Goal: Task Accomplishment & Management: Manage account settings

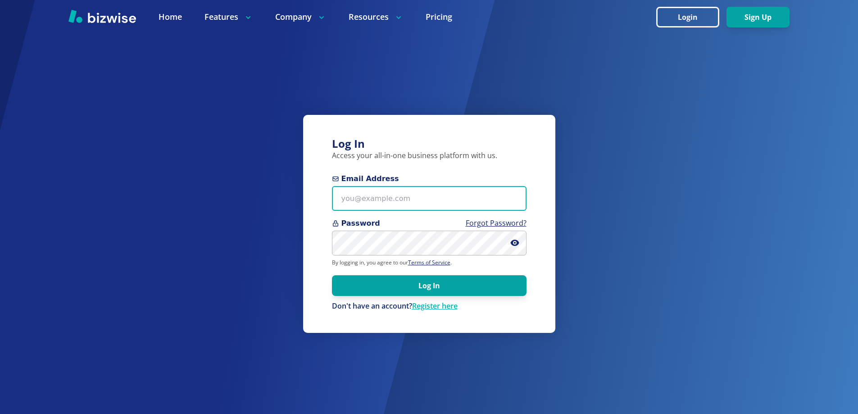
type input "knightjl7+1@msn.com"
click at [416, 203] on input "knightjl7+1@msn.com" at bounding box center [429, 198] width 195 height 25
drag, startPoint x: 416, startPoint y: 203, endPoint x: 287, endPoint y: 199, distance: 129.3
click at [287, 199] on div "Log In Access your all-in-one business platform with us. Email Address knightjl…" at bounding box center [429, 207] width 858 height 414
type input "l"
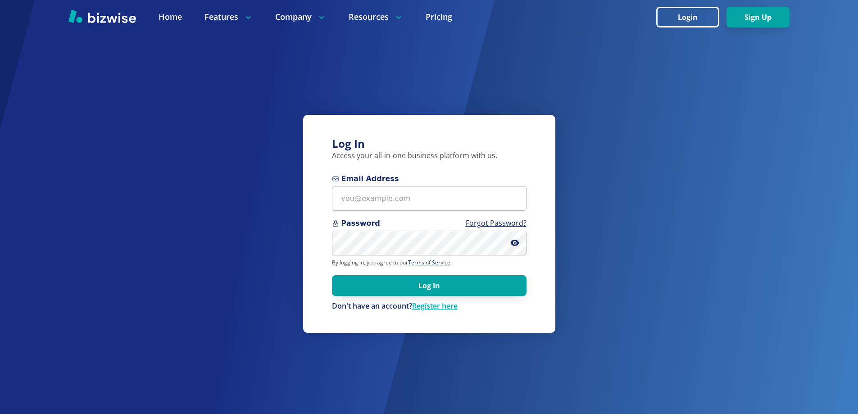
click at [639, 381] on div "Log In Access your all-in-one business platform with us. Email Address Password…" at bounding box center [429, 207] width 858 height 414
click at [441, 201] on input "Email Address" at bounding box center [429, 198] width 195 height 25
paste input "[EMAIL_ADDRESS][DOMAIN_NAME]"
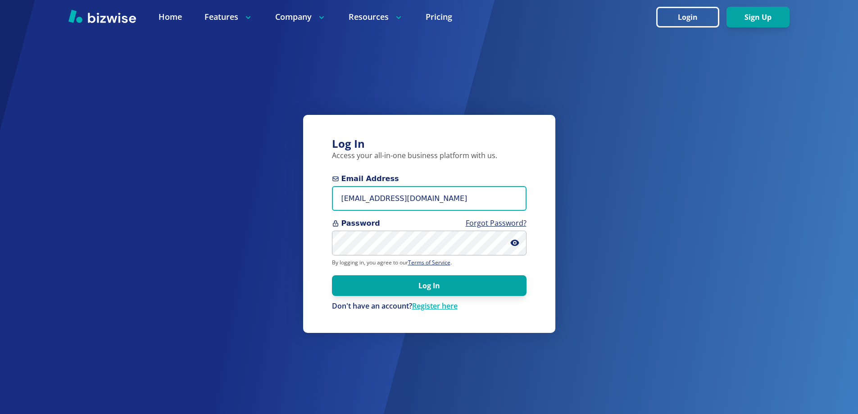
type input "[EMAIL_ADDRESS][DOMAIN_NAME]"
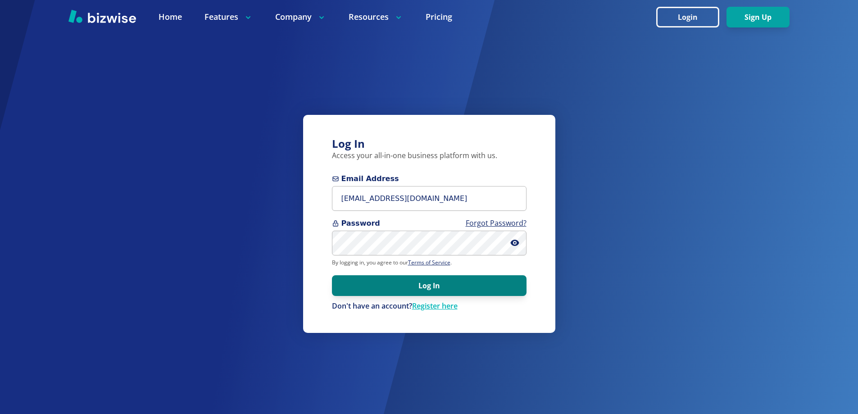
click at [354, 286] on button "Log In" at bounding box center [429, 285] width 195 height 21
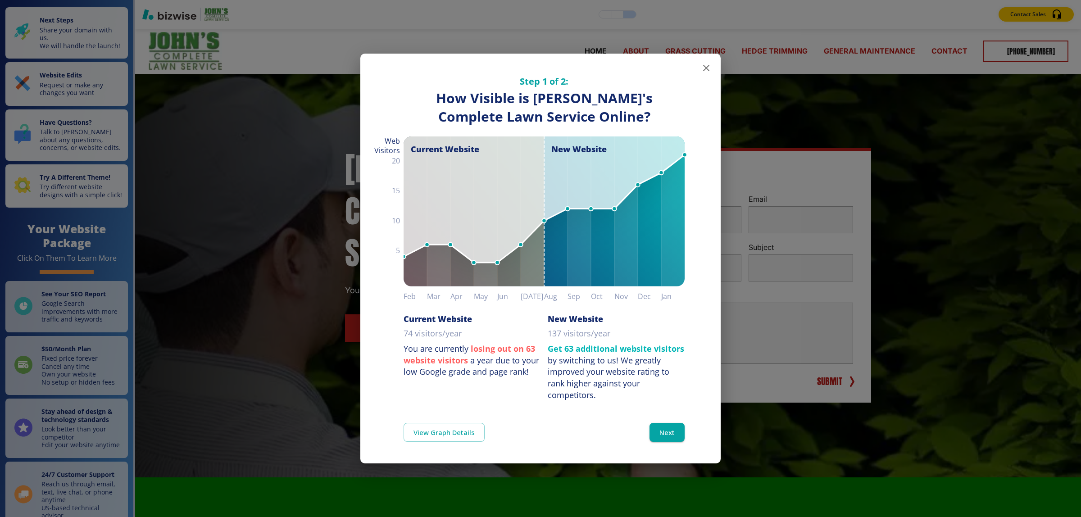
click at [704, 66] on icon "button" at bounding box center [706, 68] width 6 height 6
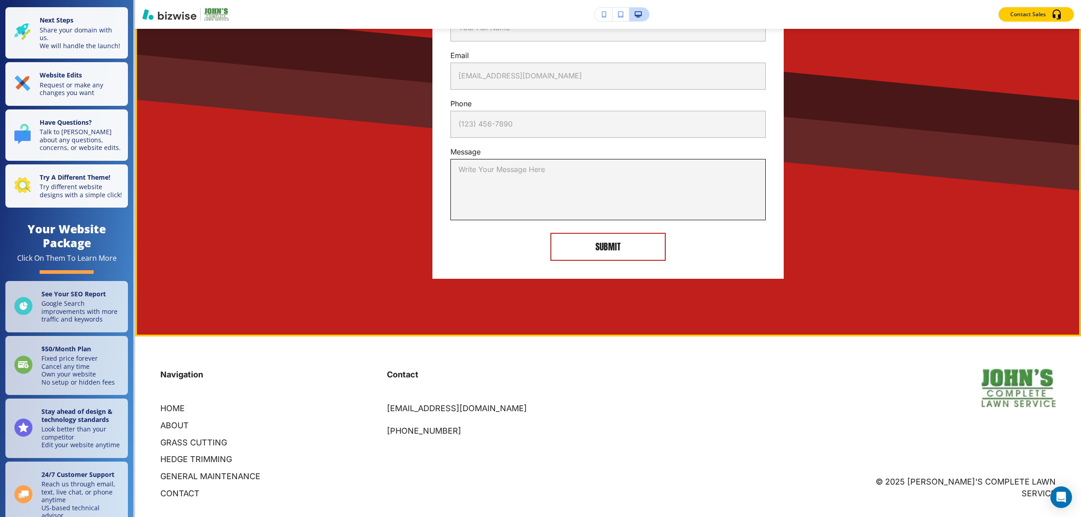
scroll to position [2316, 0]
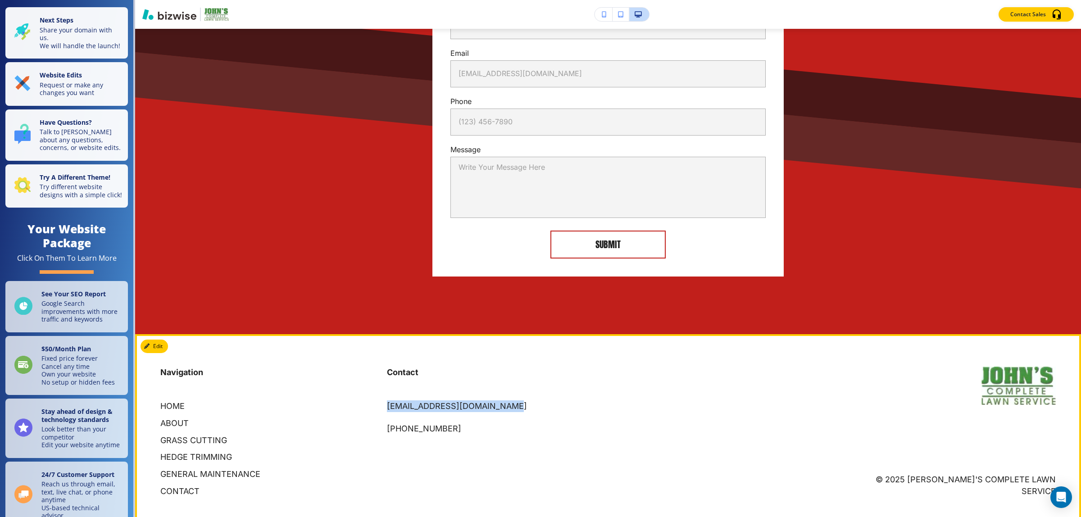
drag, startPoint x: 505, startPoint y: 395, endPoint x: 384, endPoint y: 395, distance: 121.6
click at [384, 395] on div "Contact johnscompletelawn@gmail.com (205) 612-6563" at bounding box center [489, 392] width 227 height 86
copy p "[EMAIL_ADDRESS][DOMAIN_NAME]"
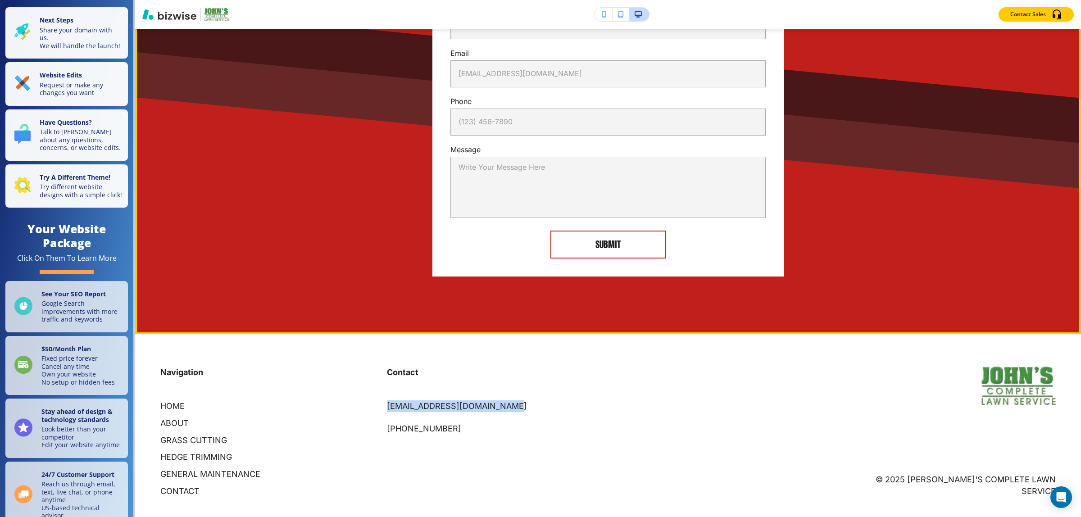
copy p "[EMAIL_ADDRESS][DOMAIN_NAME]"
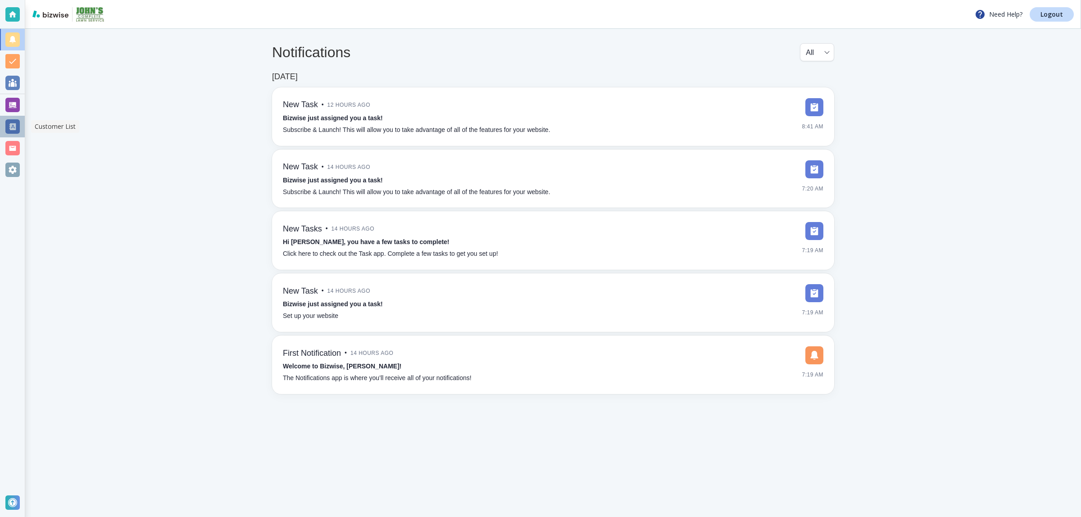
click at [14, 123] on div at bounding box center [12, 126] width 14 height 14
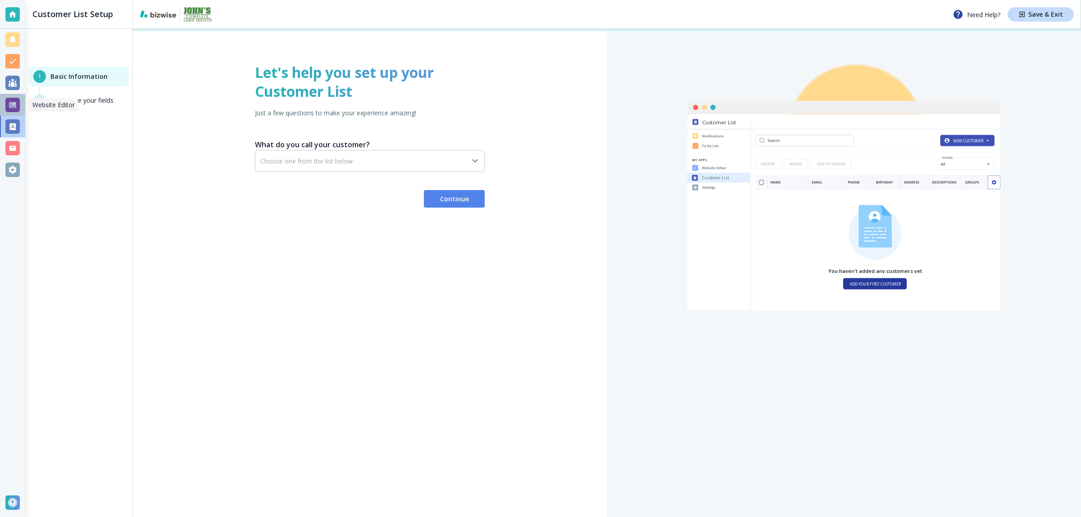
click at [16, 109] on div at bounding box center [12, 105] width 14 height 14
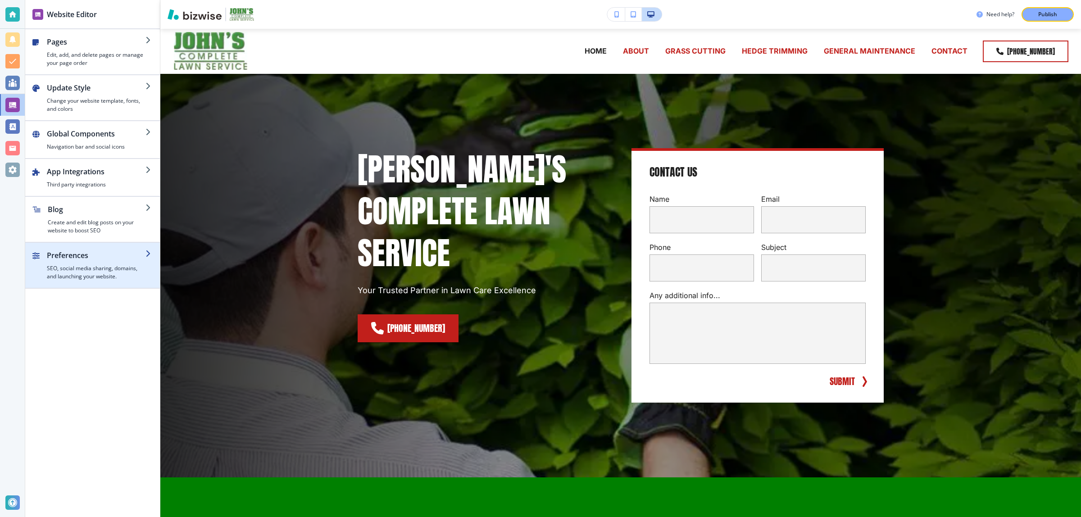
click at [82, 277] on h4 "SEO, social media sharing, domains, and launching your website." at bounding box center [96, 272] width 99 height 16
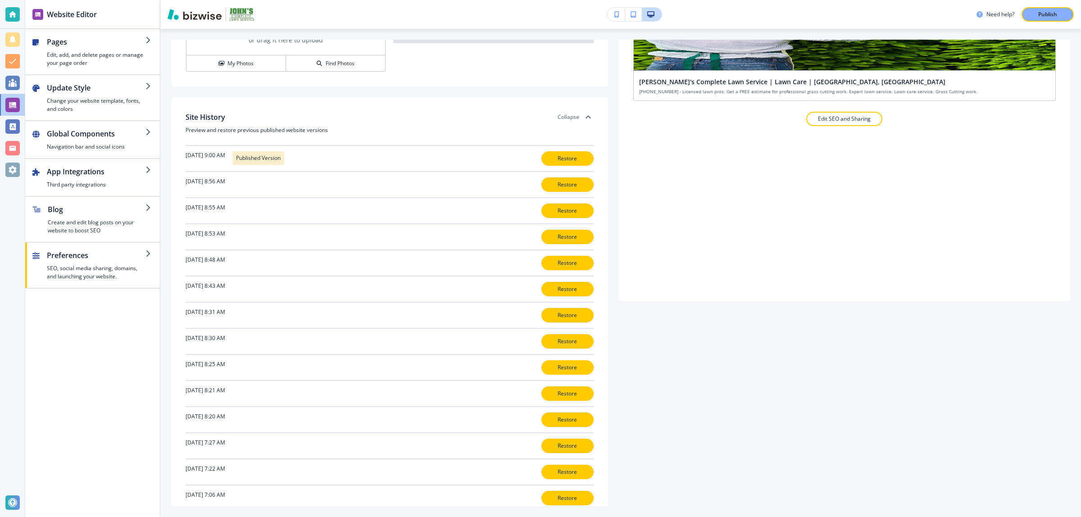
scroll to position [198, 0]
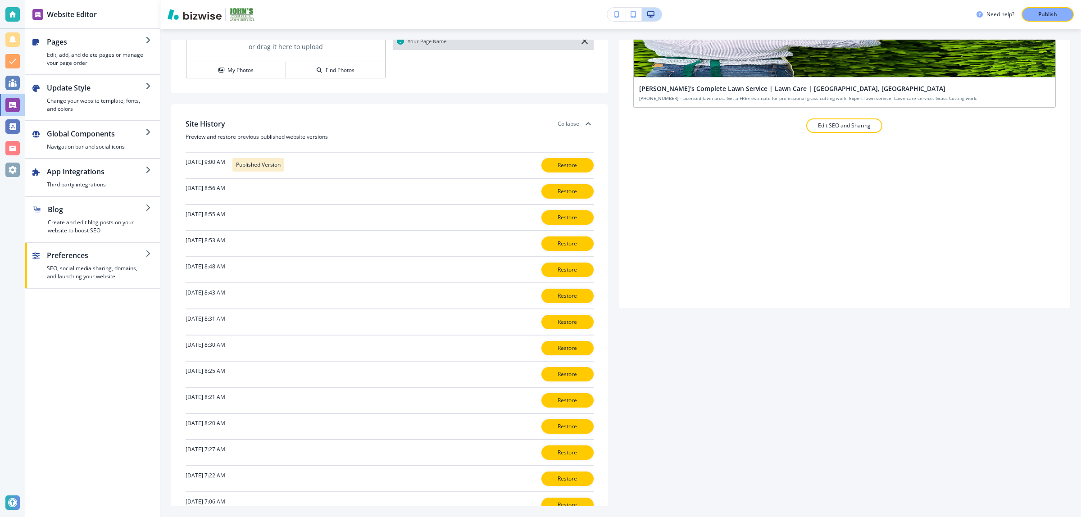
click at [773, 477] on div "Domains Free Bizwise Domain johnslawnservicebirmingham.bizwise.com EDIT Add a c…" at bounding box center [620, 273] width 899 height 467
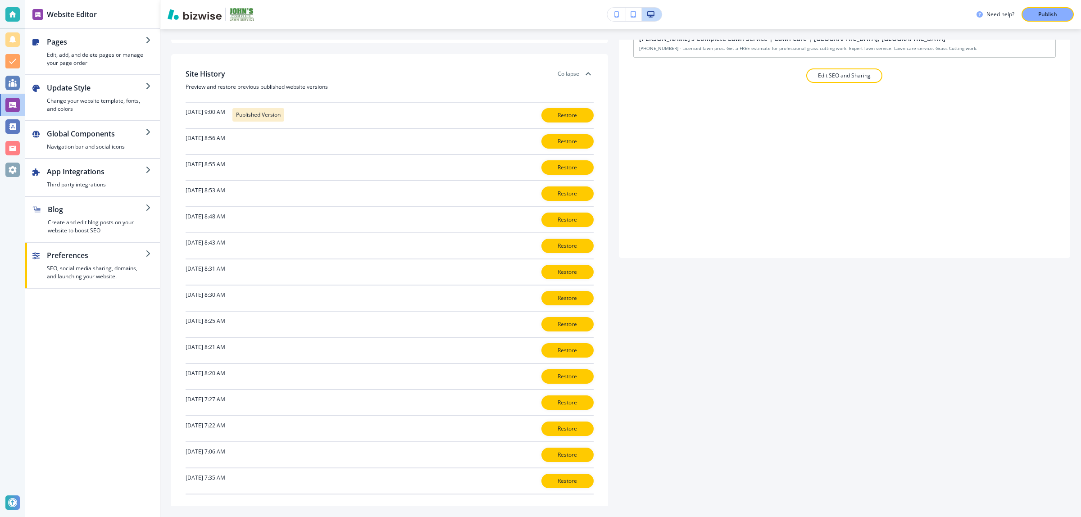
scroll to position [254, 0]
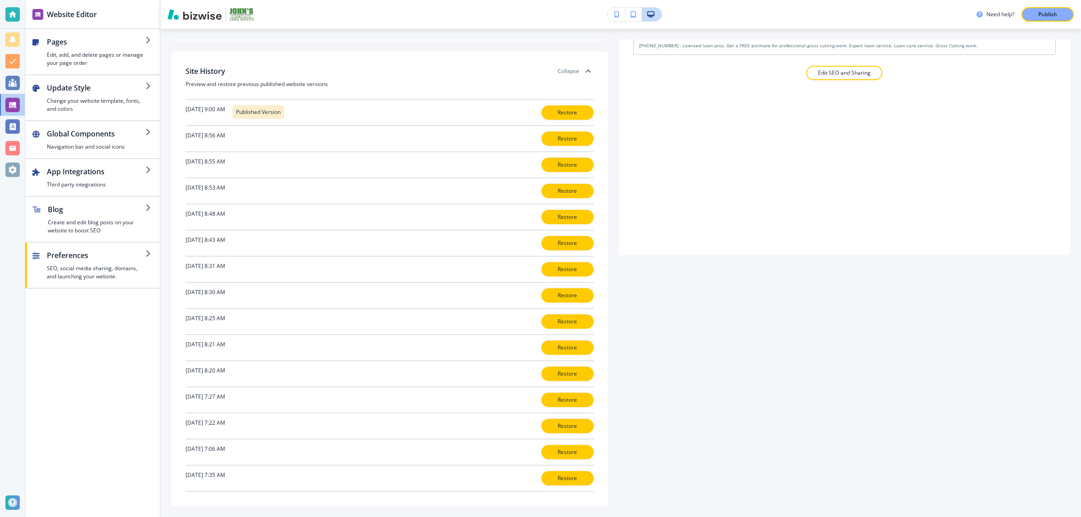
drag, startPoint x: 884, startPoint y: 336, endPoint x: 872, endPoint y: 390, distance: 55.7
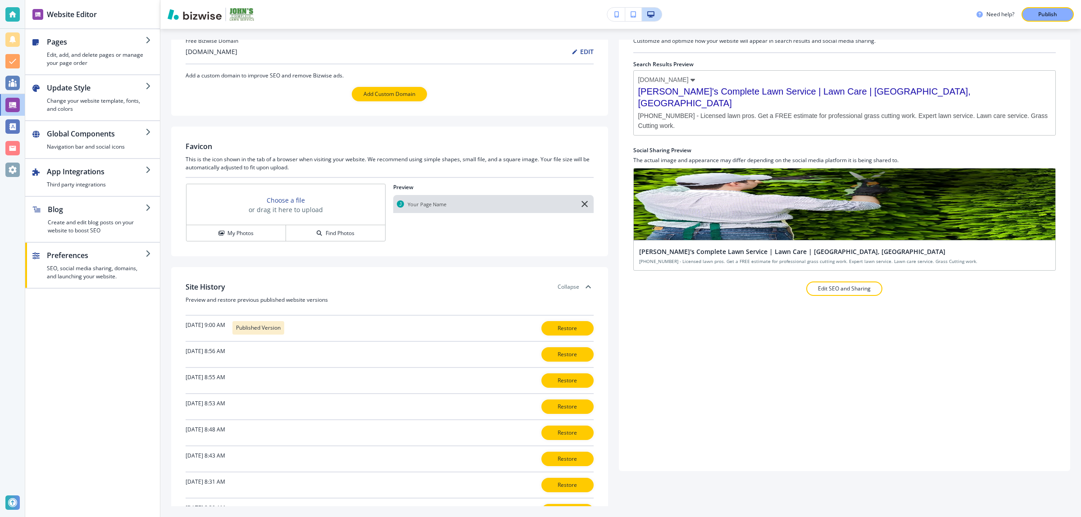
scroll to position [0, 0]
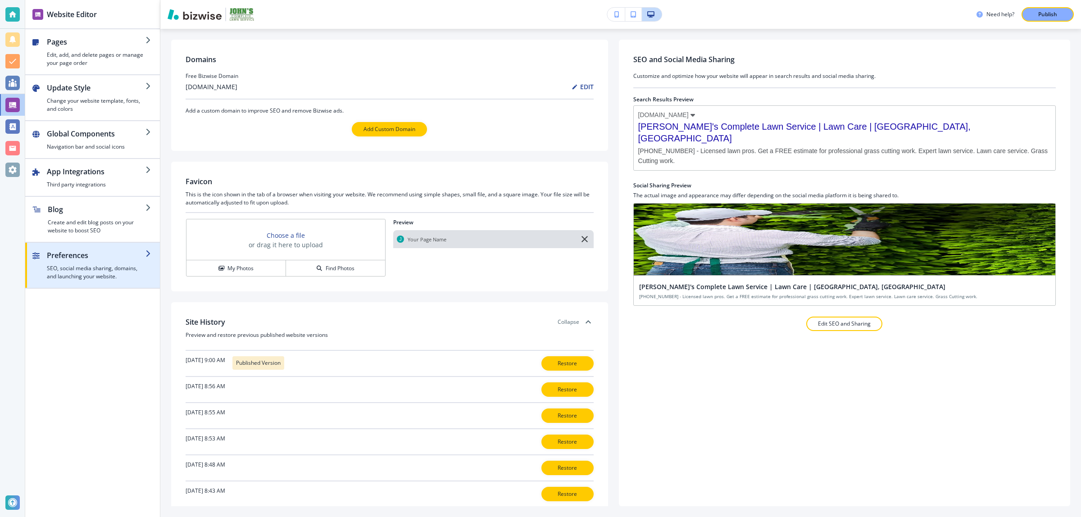
drag, startPoint x: 86, startPoint y: 218, endPoint x: 120, endPoint y: 275, distance: 66.8
click at [120, 275] on div "Pages Edit, add, and delete pages or manage your page order Update Style Change…" at bounding box center [92, 158] width 135 height 259
click at [118, 271] on h4 "SEO, social media sharing, domains, and launching your website." at bounding box center [96, 272] width 99 height 16
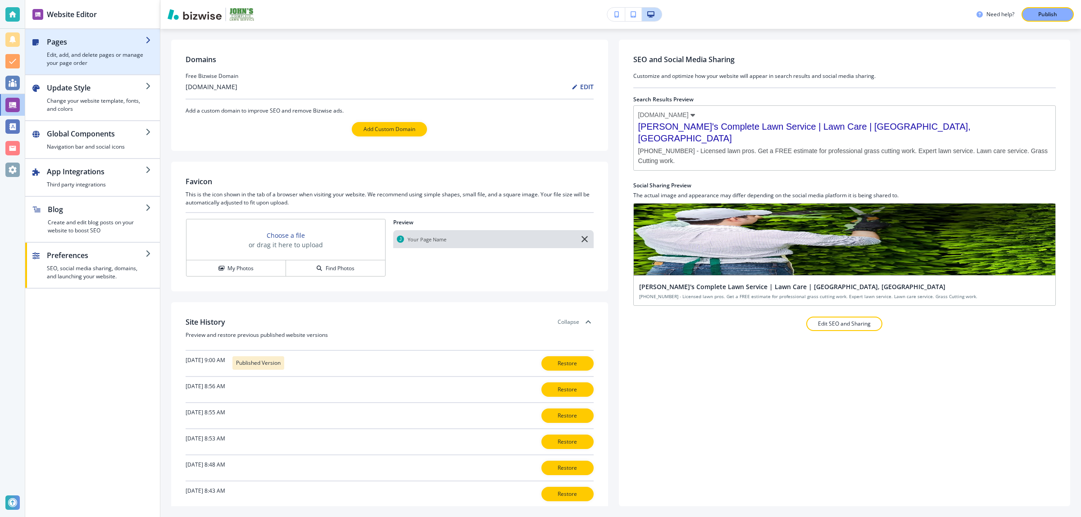
click at [88, 59] on h4 "Edit, add, and delete pages or manage your page order" at bounding box center [96, 59] width 99 height 16
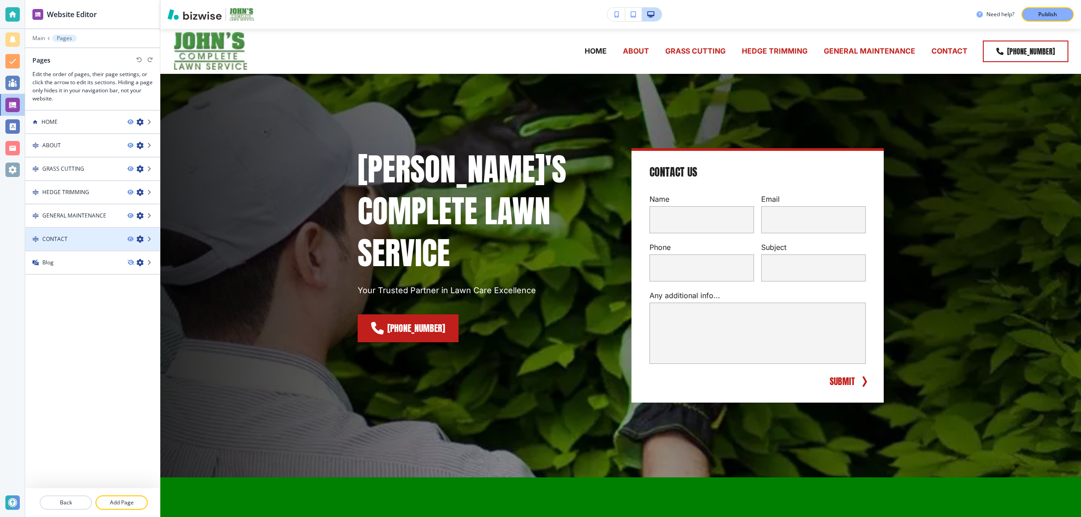
click at [80, 232] on div at bounding box center [92, 231] width 135 height 7
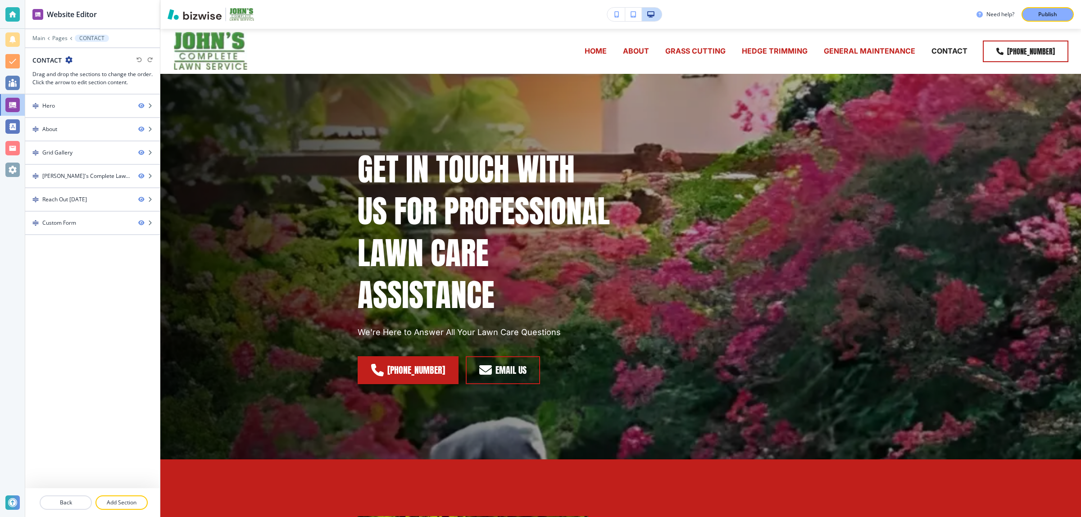
click at [80, 230] on div at bounding box center [92, 230] width 135 height 7
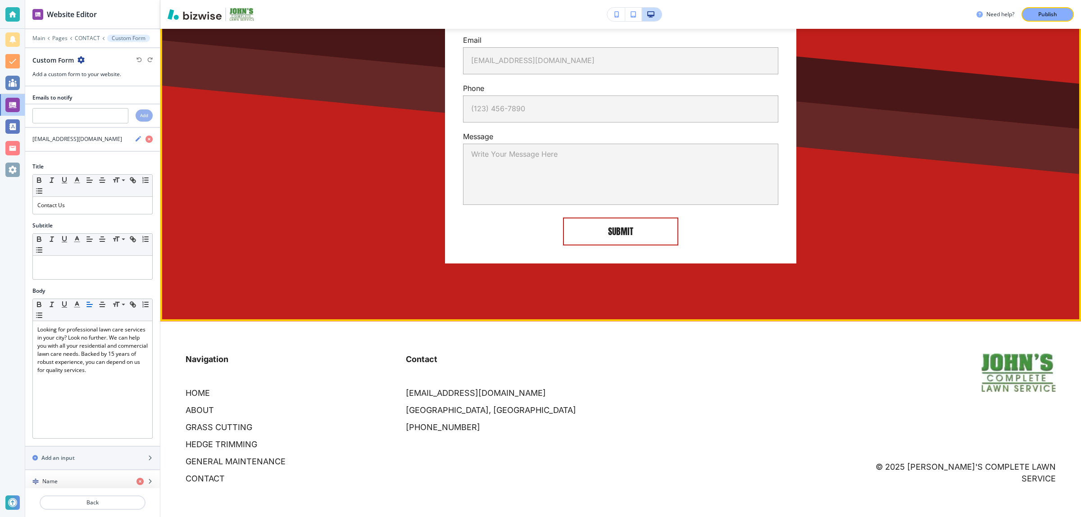
scroll to position [2219, 0]
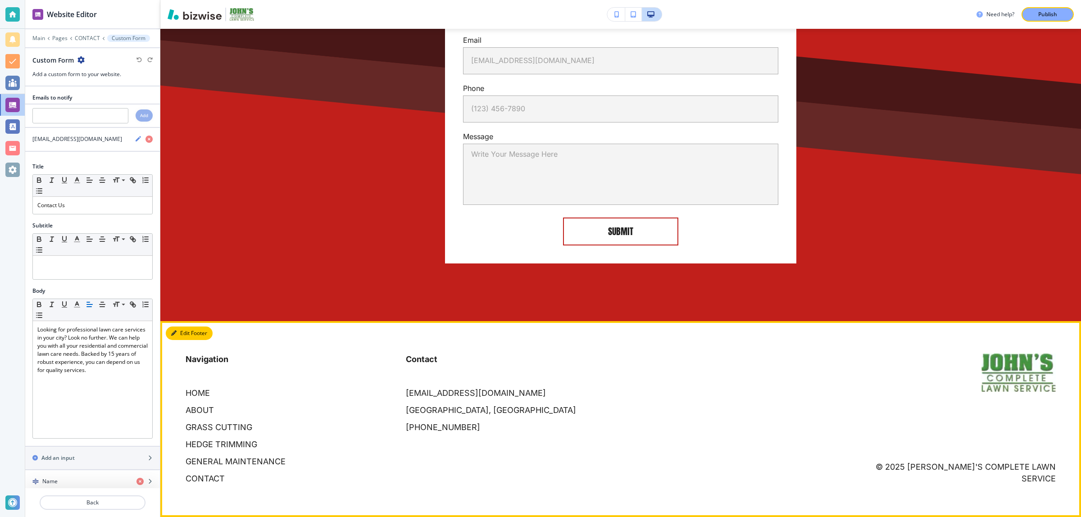
click at [187, 336] on button "Edit Footer" at bounding box center [189, 334] width 47 height 14
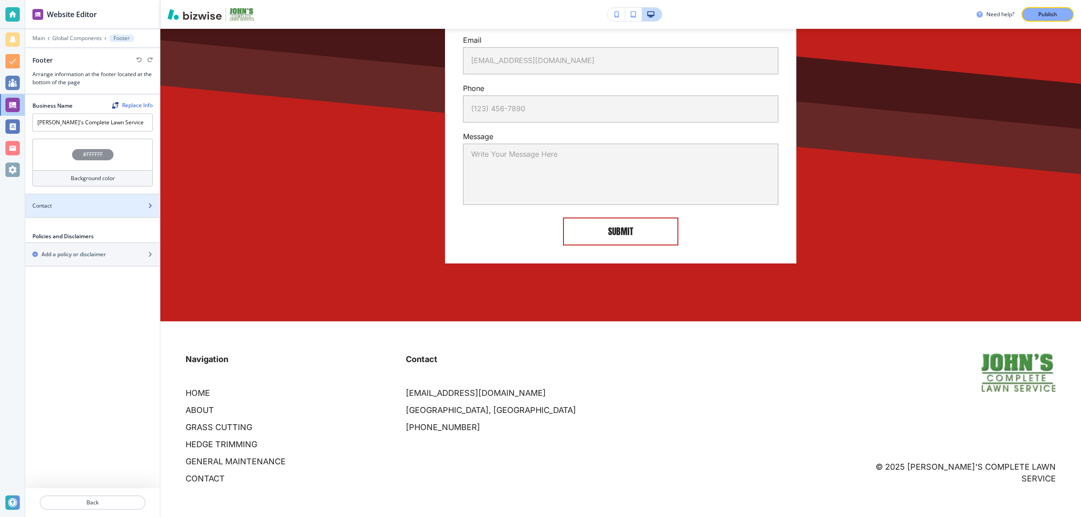
click at [66, 205] on div "Contact" at bounding box center [82, 206] width 115 height 8
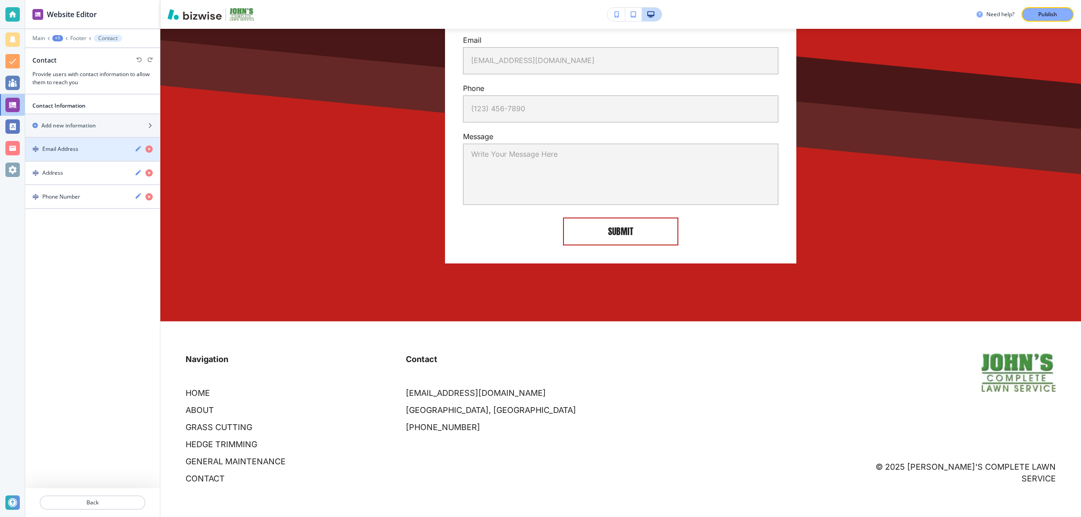
click at [71, 156] on div "button" at bounding box center [92, 157] width 135 height 7
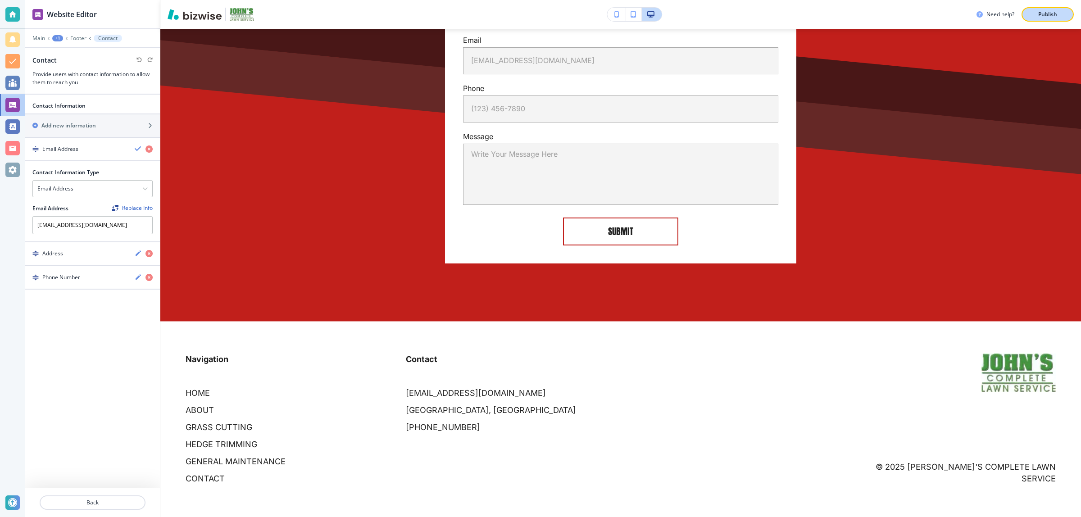
click at [1055, 14] on p "Publish" at bounding box center [1047, 14] width 19 height 8
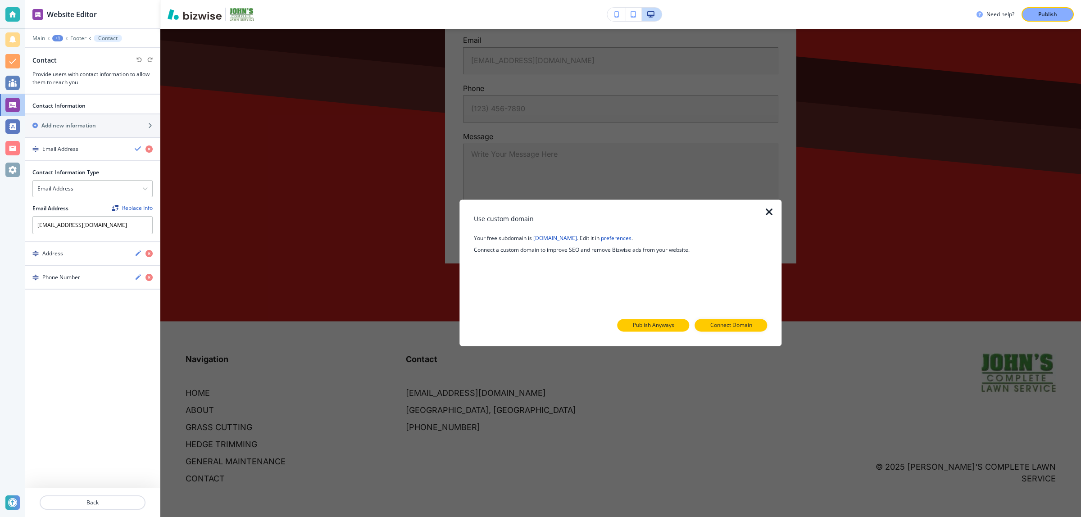
click at [672, 323] on p "Publish Anyways" at bounding box center [653, 326] width 41 height 8
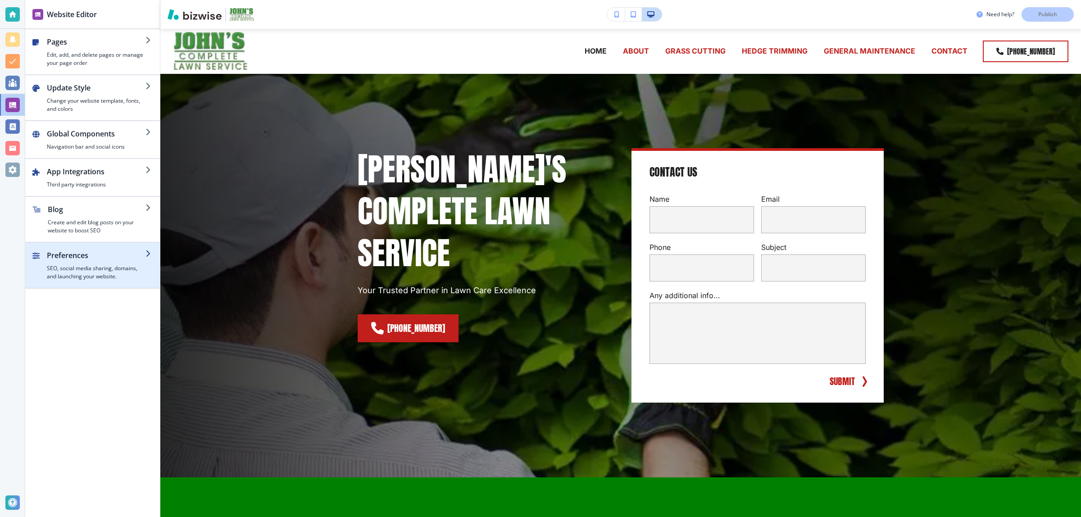
click at [115, 266] on h4 "SEO, social media sharing, domains, and launching your website." at bounding box center [96, 272] width 99 height 16
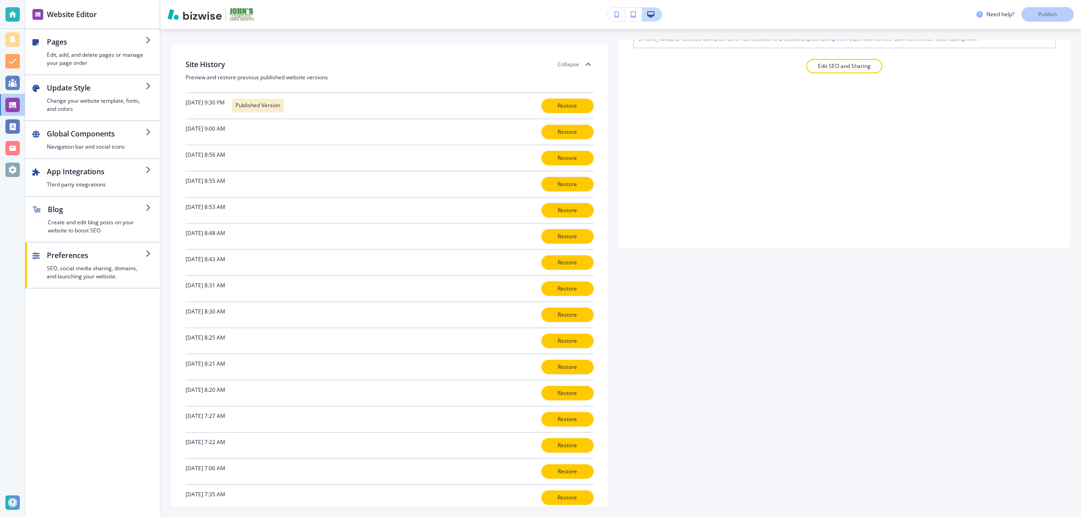
scroll to position [281, 0]
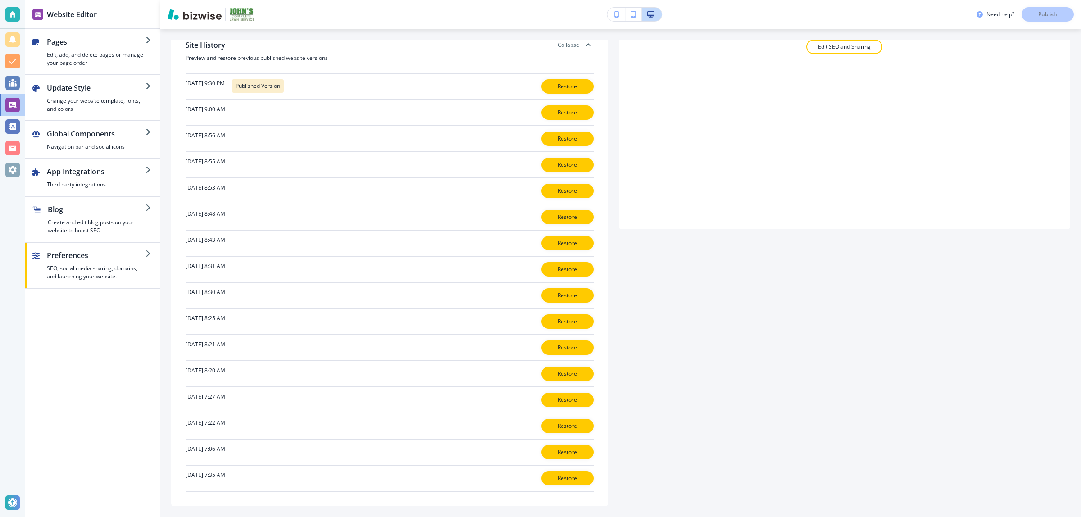
drag, startPoint x: 892, startPoint y: 318, endPoint x: 934, endPoint y: 226, distance: 100.8
drag, startPoint x: 925, startPoint y: 253, endPoint x: 917, endPoint y: 414, distance: 161.9
click at [922, 408] on div "Domains Free Bizwise Domain johnslawnservicebirmingham.bizwise.com EDIT Add a c…" at bounding box center [620, 273] width 899 height 467
drag, startPoint x: 907, startPoint y: 233, endPoint x: 908, endPoint y: 380, distance: 146.4
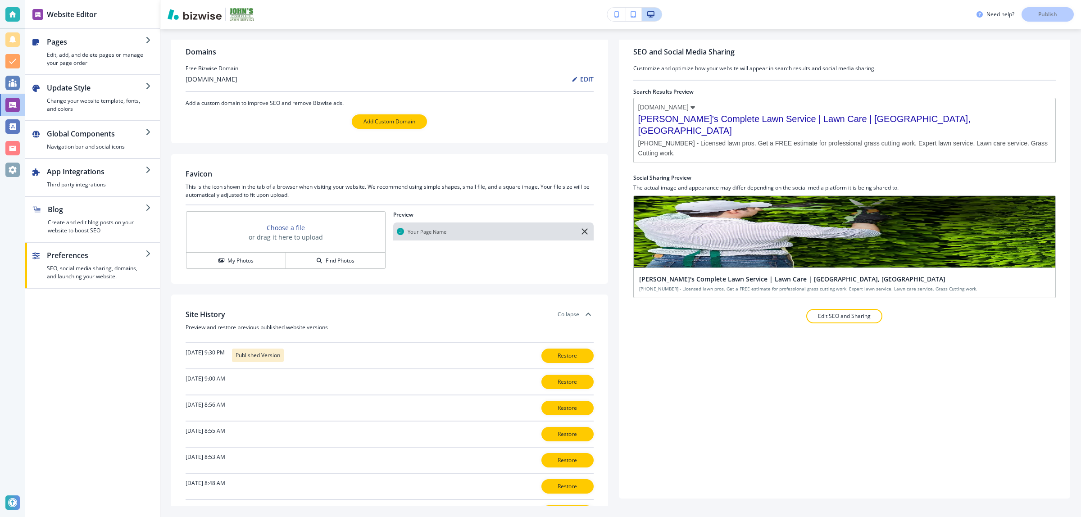
scroll to position [0, 0]
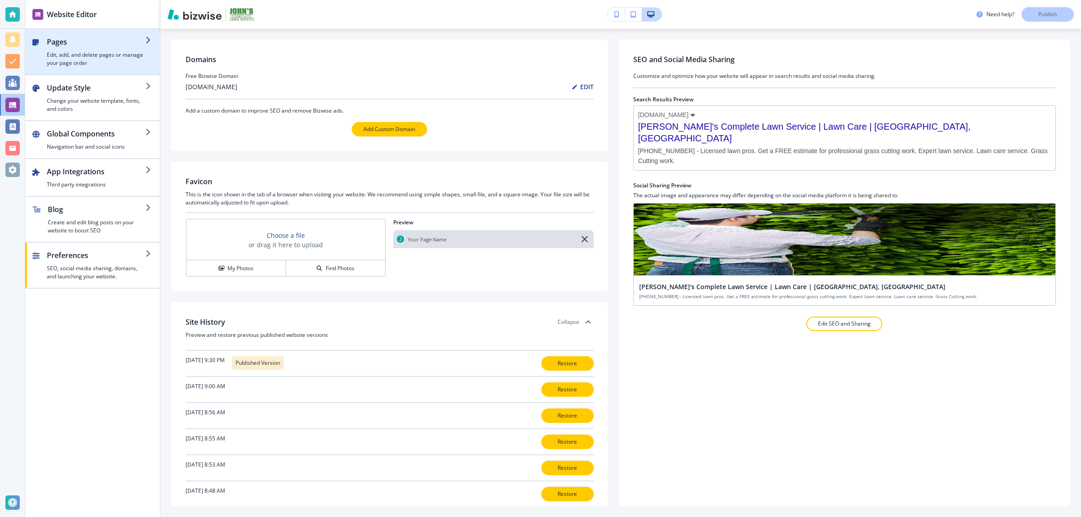
click at [109, 61] on h4 "Edit, add, and delete pages or manage your page order" at bounding box center [96, 59] width 99 height 16
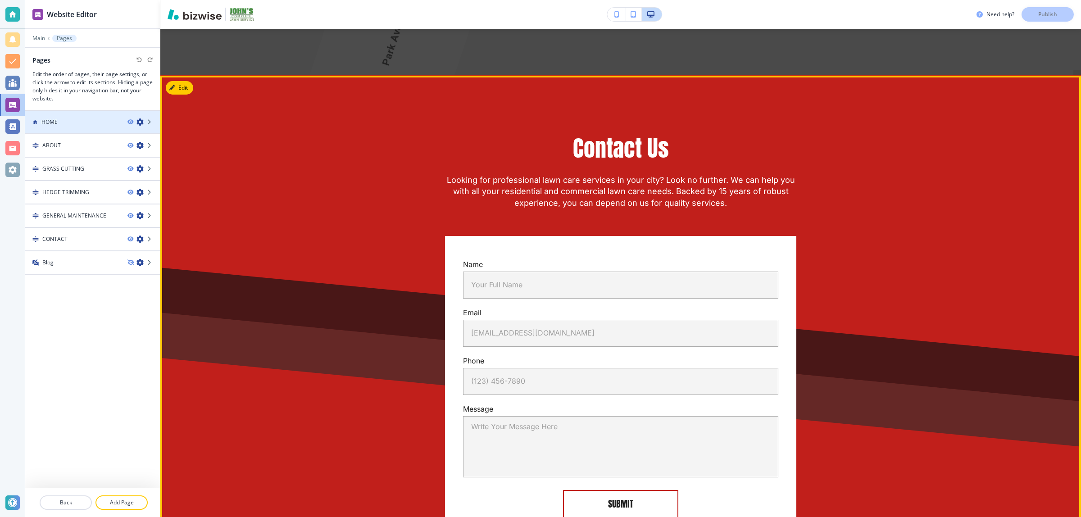
scroll to position [2293, 0]
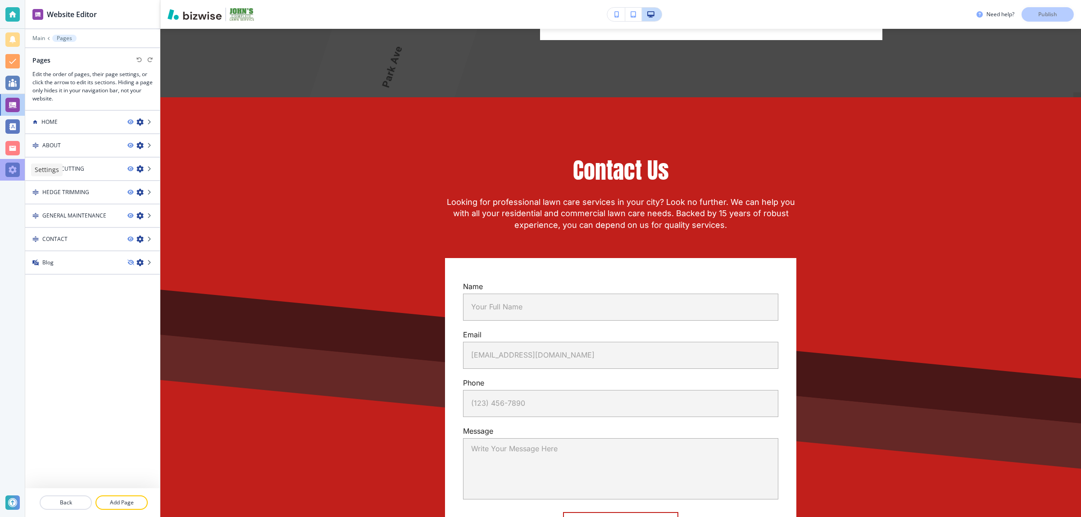
click at [7, 172] on div at bounding box center [12, 170] width 14 height 14
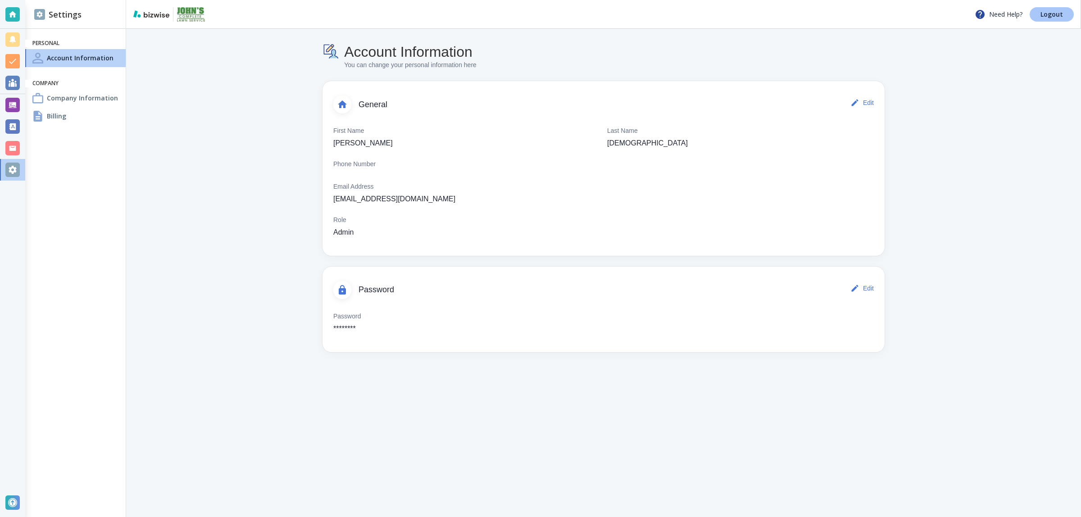
click at [1043, 15] on p "Logout" at bounding box center [1051, 14] width 23 height 6
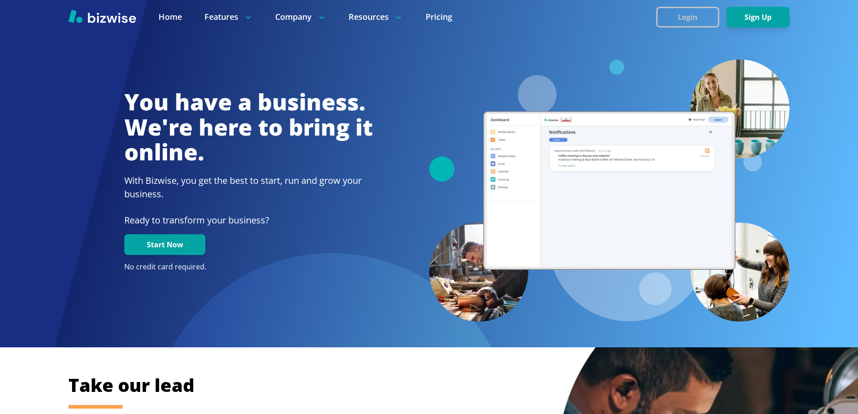
click at [683, 18] on button "Login" at bounding box center [687, 17] width 63 height 21
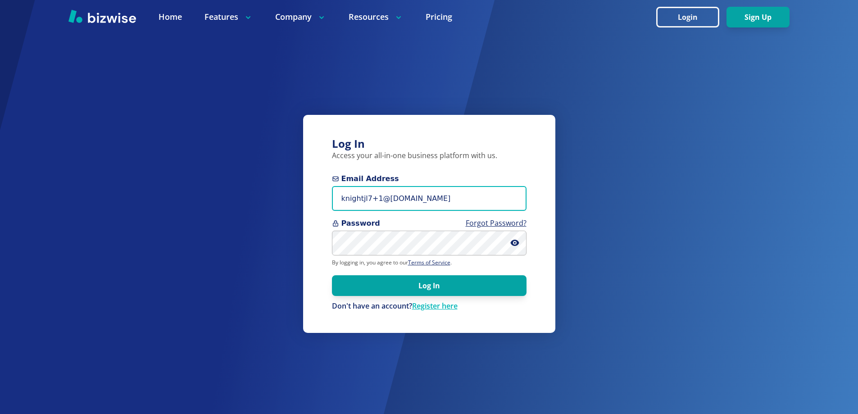
click at [401, 196] on input "knightjl7+1@msn.com" at bounding box center [429, 198] width 195 height 25
click at [428, 195] on input "knightjl7+1@msn.com" at bounding box center [429, 198] width 195 height 25
paste input "johnscompletelawn@gmail"
type input "johnscompletelawn@gmail.com"
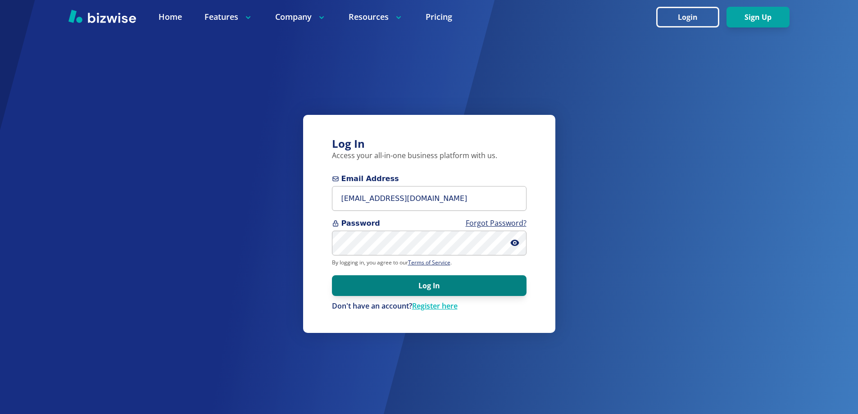
click at [343, 294] on button "Log In" at bounding box center [429, 285] width 195 height 21
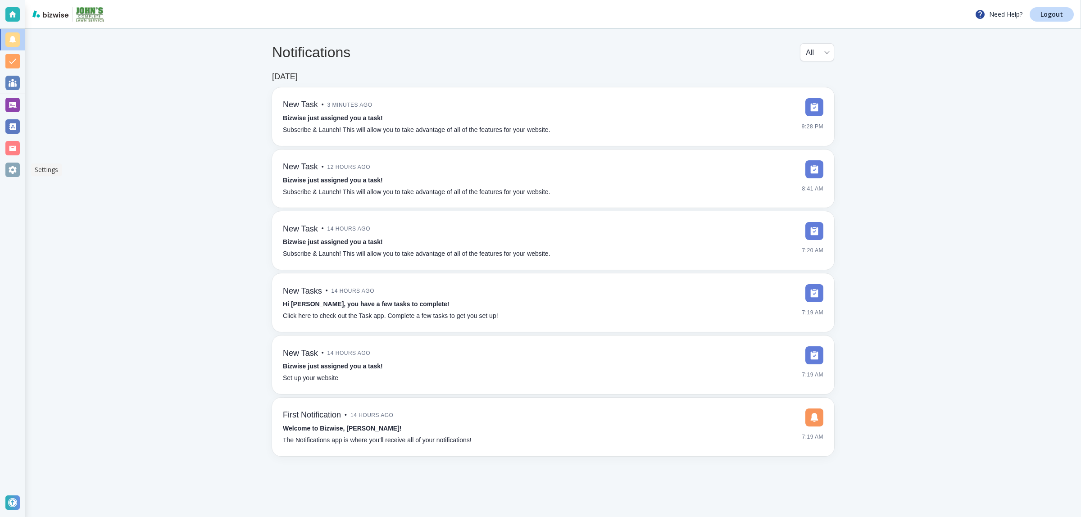
click at [21, 174] on div at bounding box center [12, 170] width 25 height 22
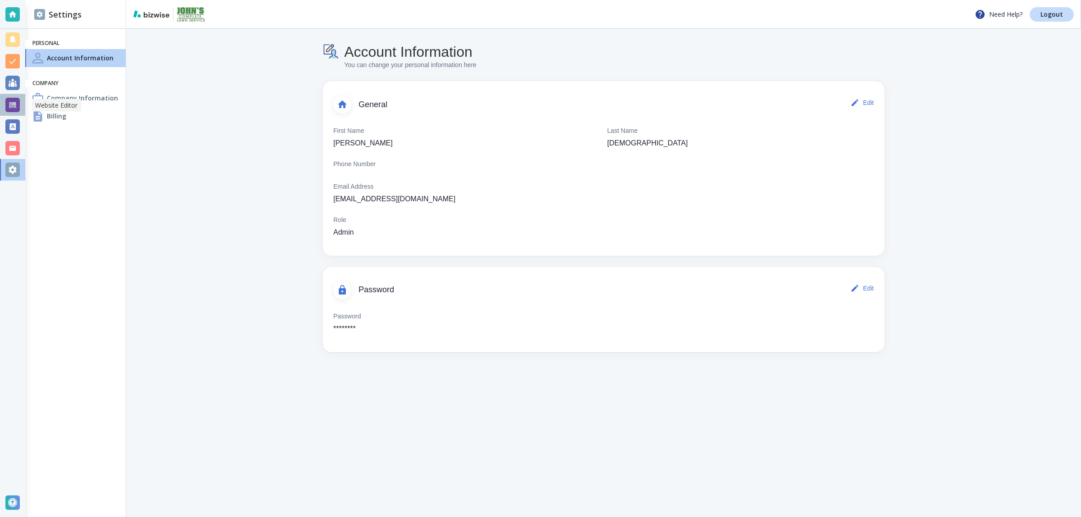
click at [14, 105] on div at bounding box center [12, 105] width 14 height 14
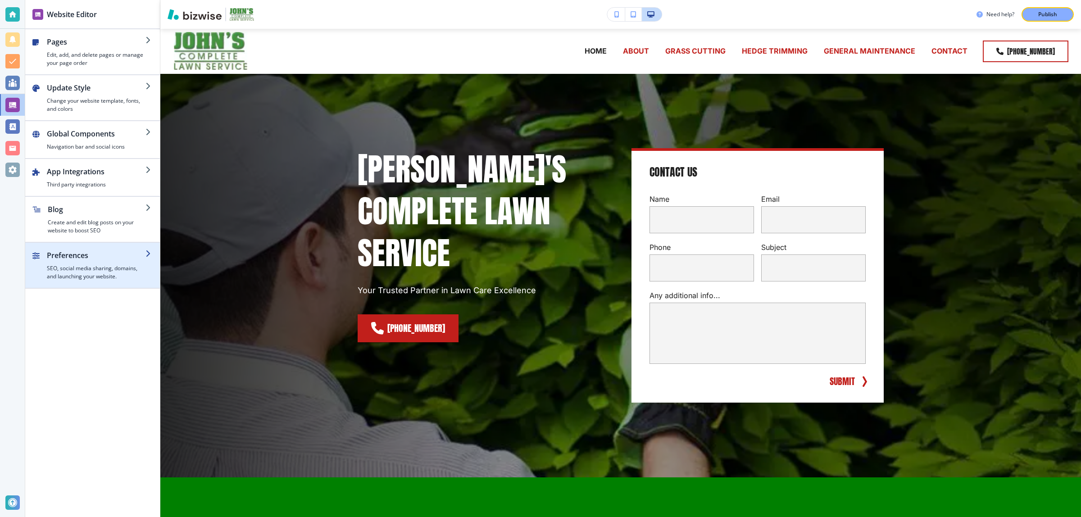
click at [50, 251] on h2 "Preferences" at bounding box center [96, 255] width 99 height 11
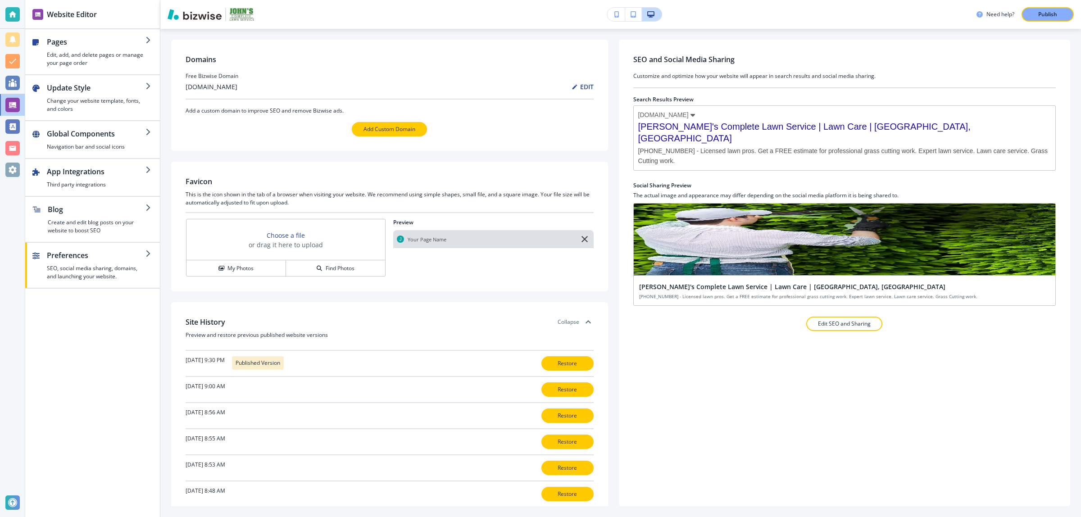
click at [508, 298] on div at bounding box center [389, 296] width 437 height 11
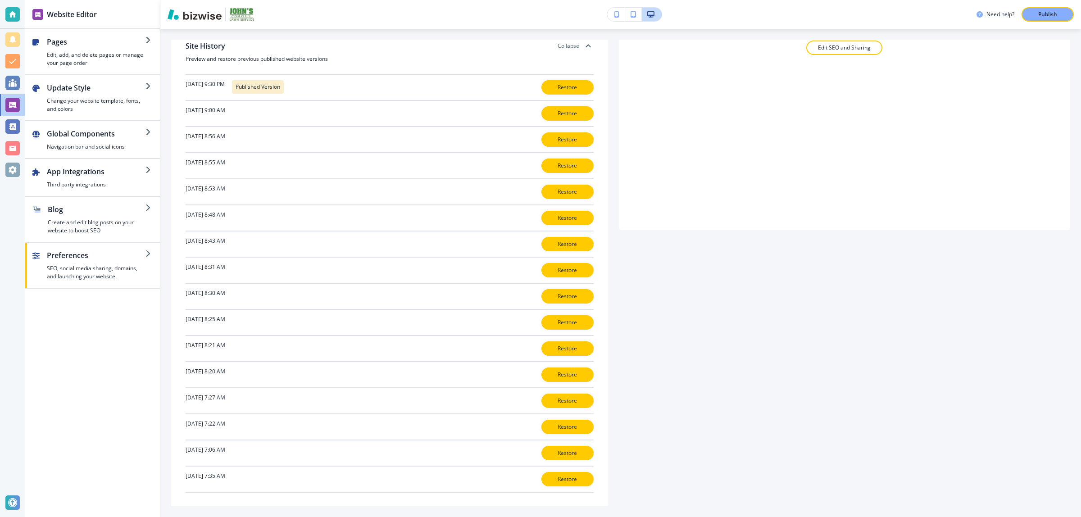
scroll to position [281, 0]
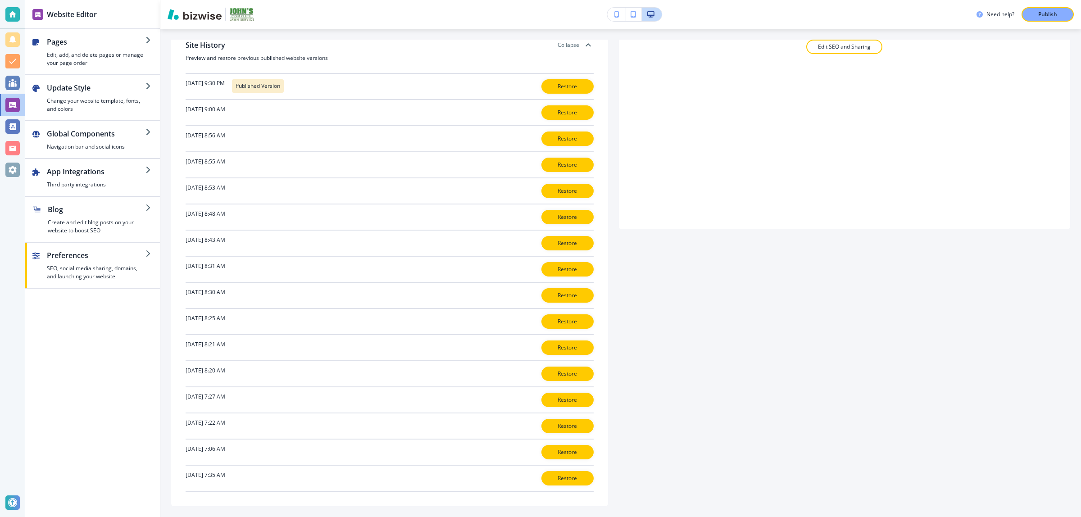
click at [110, 320] on div "Pages Edit, add, and delete pages or manage your page order Update Style Change…" at bounding box center [92, 273] width 135 height 488
drag, startPoint x: 110, startPoint y: 320, endPoint x: 114, endPoint y: 431, distance: 110.9
drag, startPoint x: 91, startPoint y: 332, endPoint x: 102, endPoint y: 419, distance: 87.7
click at [46, 355] on div "Pages Edit, add, and delete pages or manage your page order Update Style Change…" at bounding box center [92, 273] width 135 height 488
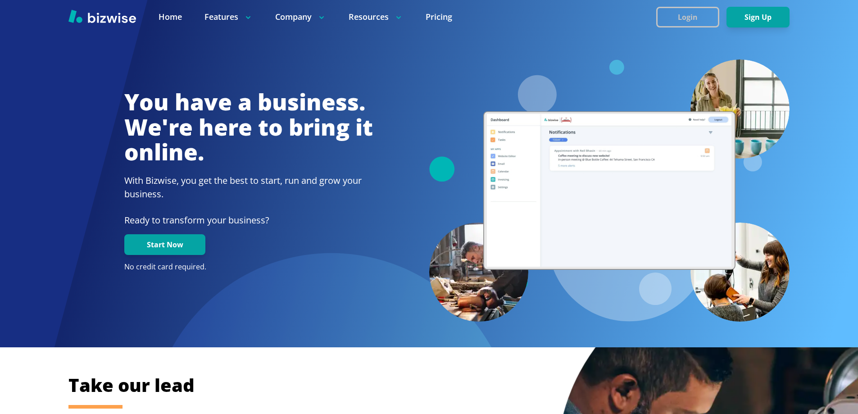
click at [684, 19] on button "Login" at bounding box center [687, 17] width 63 height 21
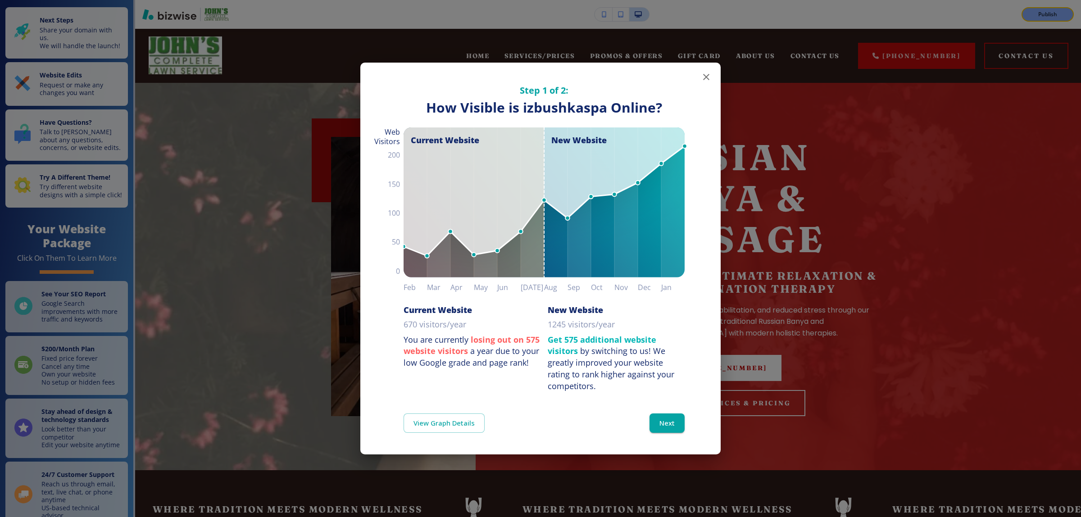
click at [704, 75] on icon "button" at bounding box center [706, 77] width 6 height 6
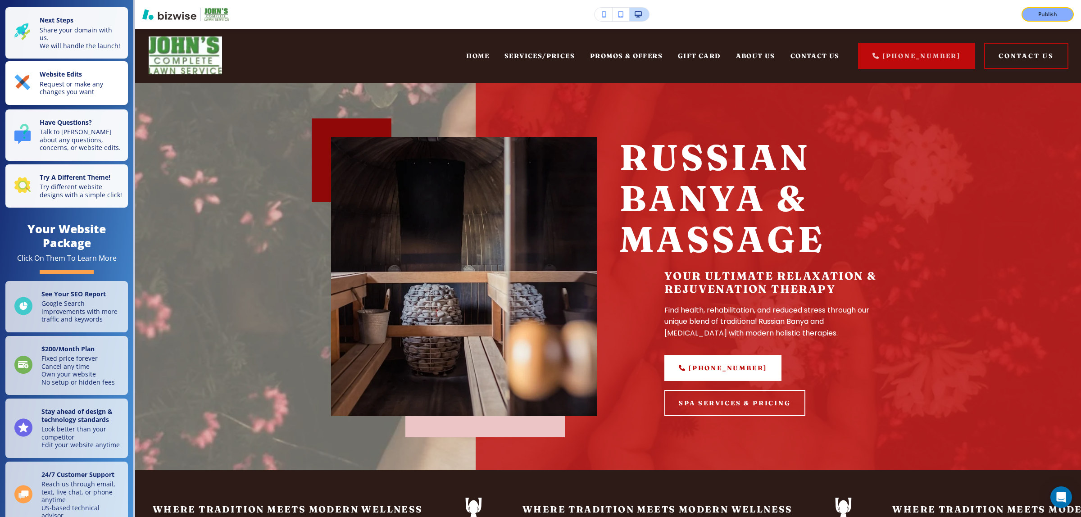
click at [86, 95] on p "Request or make any changes you want" at bounding box center [81, 88] width 83 height 16
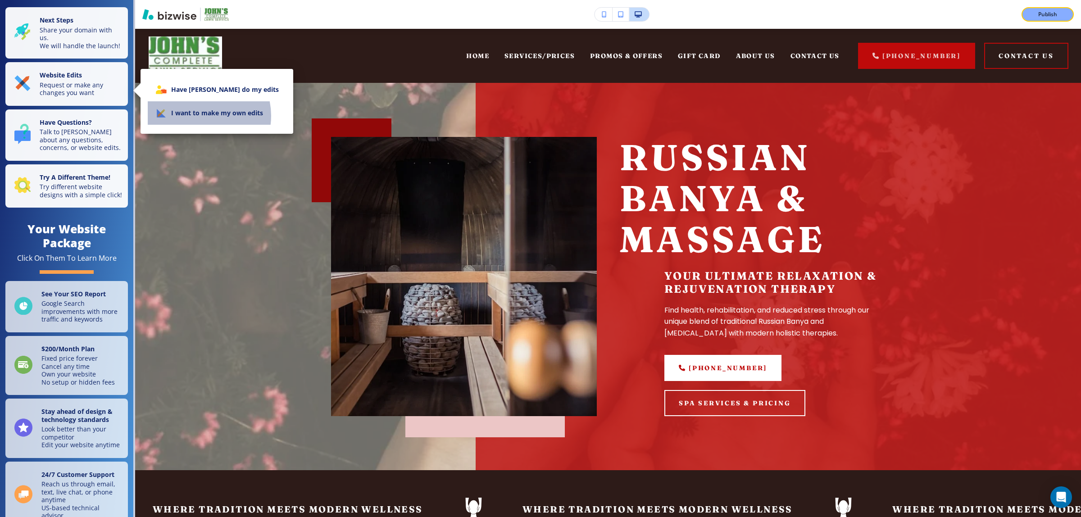
click at [200, 116] on li "I want to make my own edits" at bounding box center [217, 112] width 138 height 23
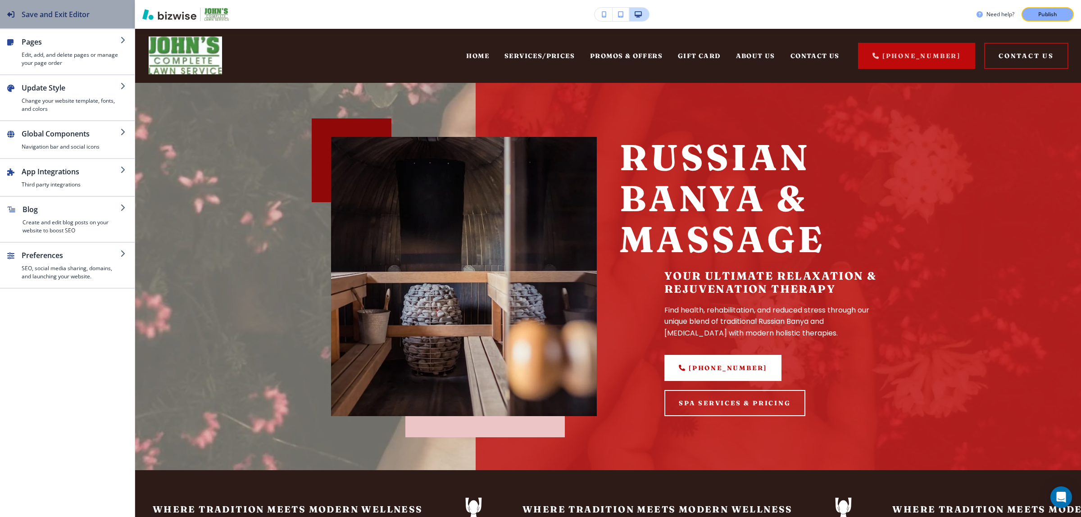
click at [22, 18] on h2 "Save and Exit Editor" at bounding box center [56, 14] width 68 height 11
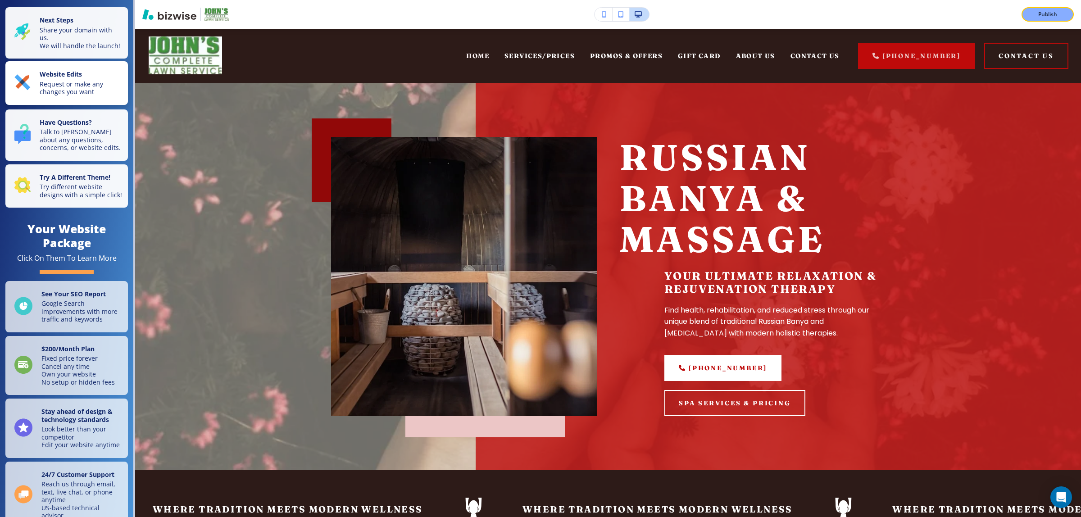
click at [86, 95] on p "Request or make any changes you want" at bounding box center [81, 88] width 83 height 16
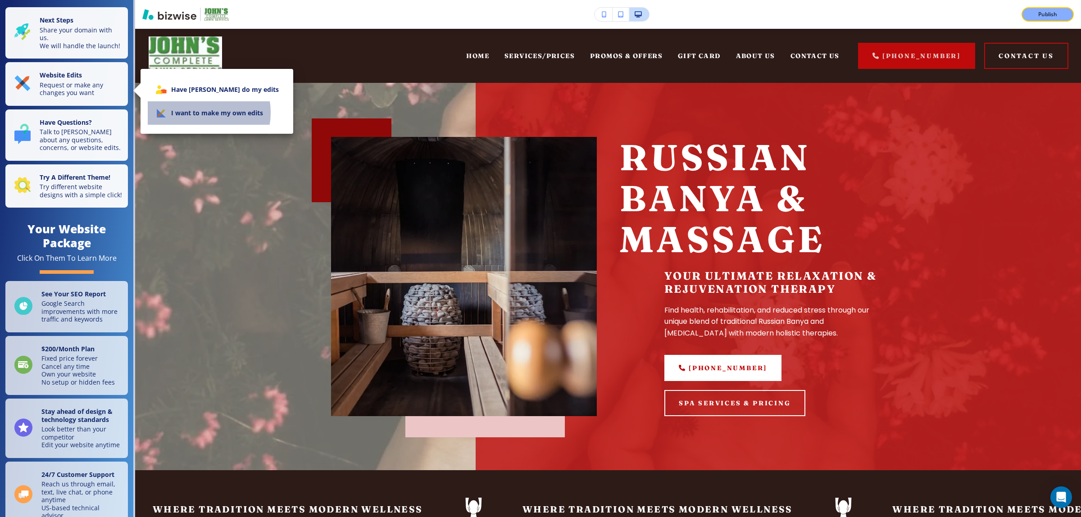
click at [197, 113] on li "I want to make my own edits" at bounding box center [217, 112] width 138 height 23
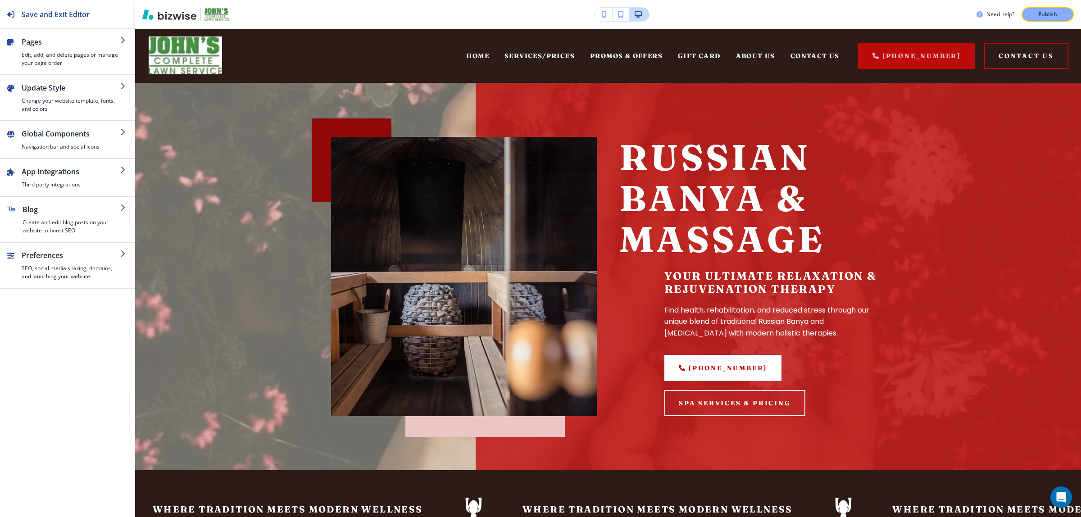
drag, startPoint x: 86, startPoint y: 319, endPoint x: 75, endPoint y: 335, distance: 19.4
click at [75, 335] on div "Pages Edit, add, and delete pages or manage your page order Update Style Change…" at bounding box center [67, 273] width 135 height 488
